Goal: Task Accomplishment & Management: Manage account settings

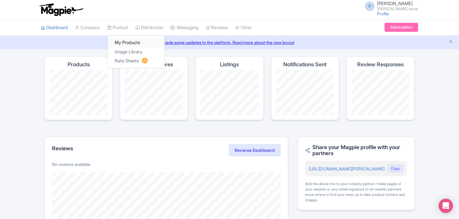
click at [124, 43] on link "My Products" at bounding box center [136, 42] width 57 height 9
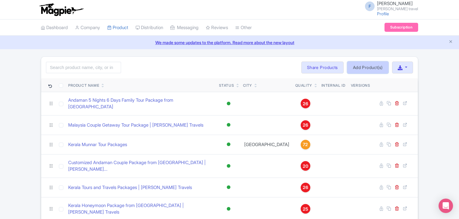
click at [367, 68] on link "Add Product(s)" at bounding box center [367, 68] width 41 height 12
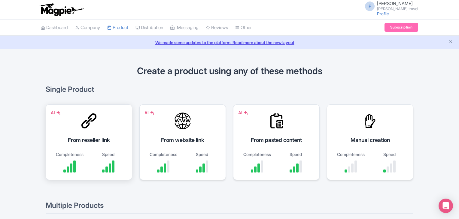
click at [84, 130] on div at bounding box center [89, 121] width 18 height 18
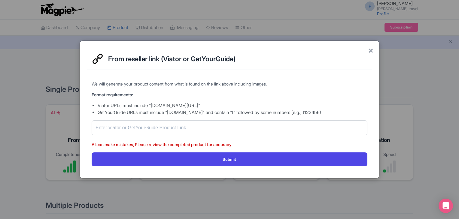
click at [368, 50] on div "From reseller link (Viator or GetYourGuide)" at bounding box center [230, 59] width 286 height 22
click at [369, 51] on span "×" at bounding box center [370, 50] width 5 height 13
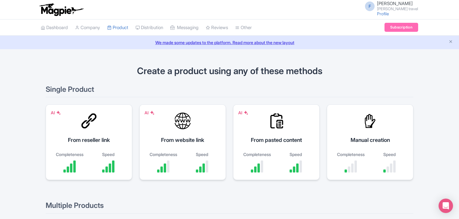
click at [178, 138] on div "From website link" at bounding box center [183, 140] width 72 height 8
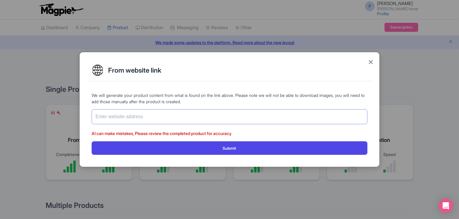
click at [161, 122] on input "text" at bounding box center [230, 116] width 276 height 15
paste input "https://www.felixferiatravel.com/tag/Best-Kashmir-Tour-Packages/712"
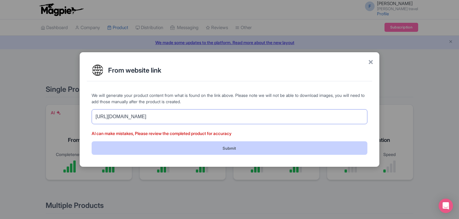
type input "https://www.felixferiatravel.com/tag/Best-Kashmir-Tour-Packages/712"
click at [172, 144] on button "Submit" at bounding box center [230, 149] width 276 height 14
click at [217, 152] on button "Submit" at bounding box center [230, 149] width 276 height 14
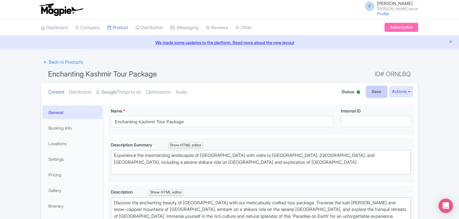
click at [378, 93] on input "Save" at bounding box center [376, 91] width 21 height 11
type input "Saving..."
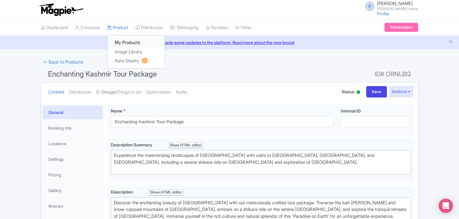
click at [123, 41] on link "My Products" at bounding box center [136, 42] width 57 height 9
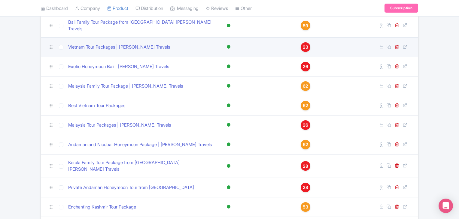
scroll to position [365, 0]
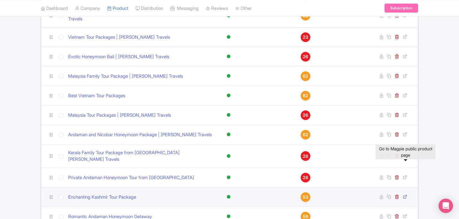
click at [405, 195] on icon at bounding box center [405, 197] width 5 height 5
